Goal: Task Accomplishment & Management: Manage account settings

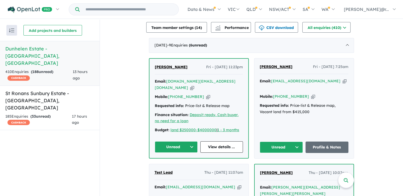
scroll to position [208, 0]
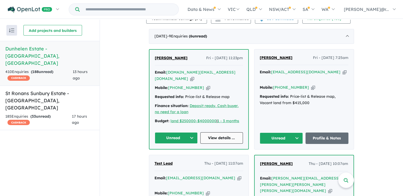
click at [214, 135] on link "View details ..." at bounding box center [221, 138] width 43 height 11
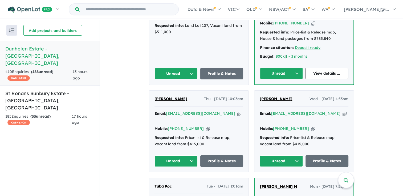
scroll to position [395, 0]
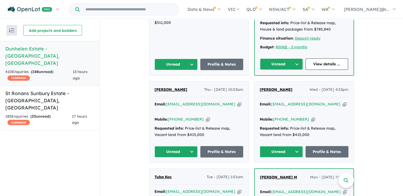
click at [284, 146] on button "Unread" at bounding box center [281, 151] width 43 height 11
click at [278, 171] on button "Assigned" at bounding box center [283, 177] width 46 height 12
click at [175, 146] on button "Unread" at bounding box center [175, 151] width 43 height 11
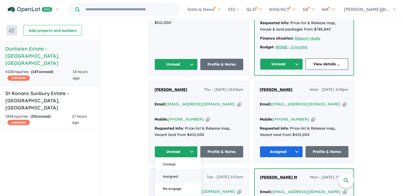
click at [175, 171] on button "Assigned" at bounding box center [178, 177] width 46 height 12
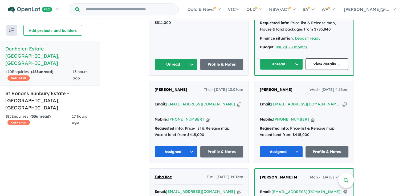
scroll to position [315, 0]
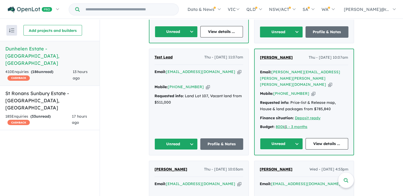
click at [180, 139] on button "Unread" at bounding box center [175, 144] width 43 height 11
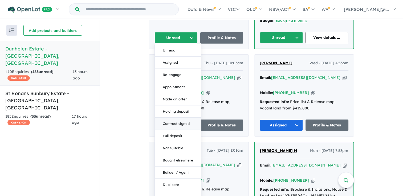
scroll to position [395, 0]
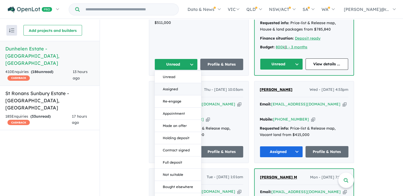
click at [176, 83] on button "Assigned" at bounding box center [178, 89] width 46 height 12
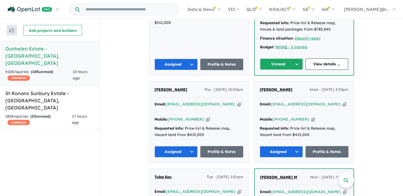
click at [281, 59] on button "Unread" at bounding box center [281, 64] width 43 height 11
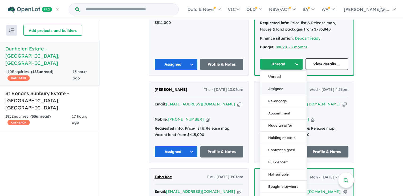
click at [278, 83] on button "Assigned" at bounding box center [283, 89] width 46 height 12
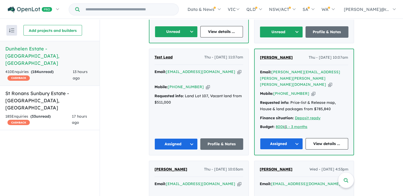
scroll to position [235, 0]
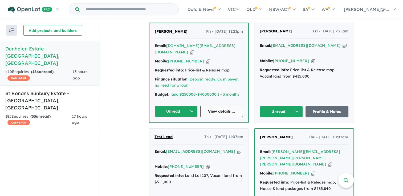
click at [212, 108] on link "View details ..." at bounding box center [221, 111] width 43 height 11
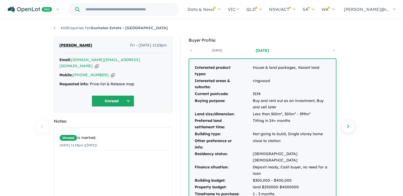
click at [124, 96] on button "Unread" at bounding box center [113, 101] width 43 height 11
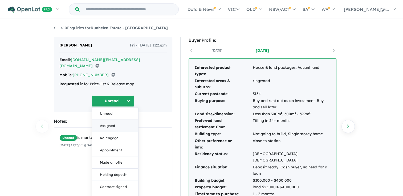
click at [113, 120] on button "Assigned" at bounding box center [115, 126] width 46 height 12
